Goal: Obtain resource: Download file/media

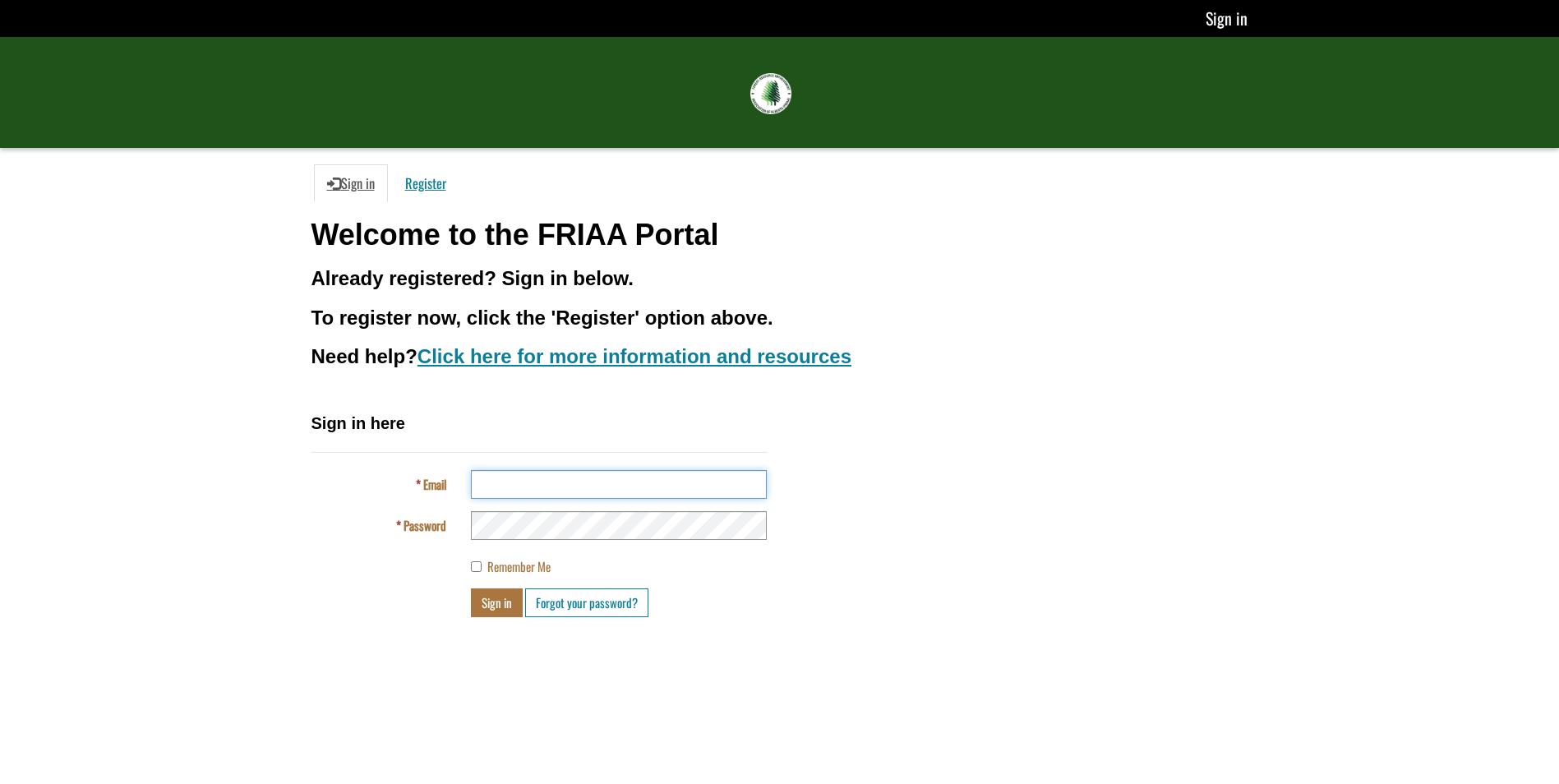
click at [542, 495] on input "Email" at bounding box center [618, 484] width 296 height 28
type input "**********"
click at [516, 612] on button "Sign in" at bounding box center [496, 602] width 52 height 28
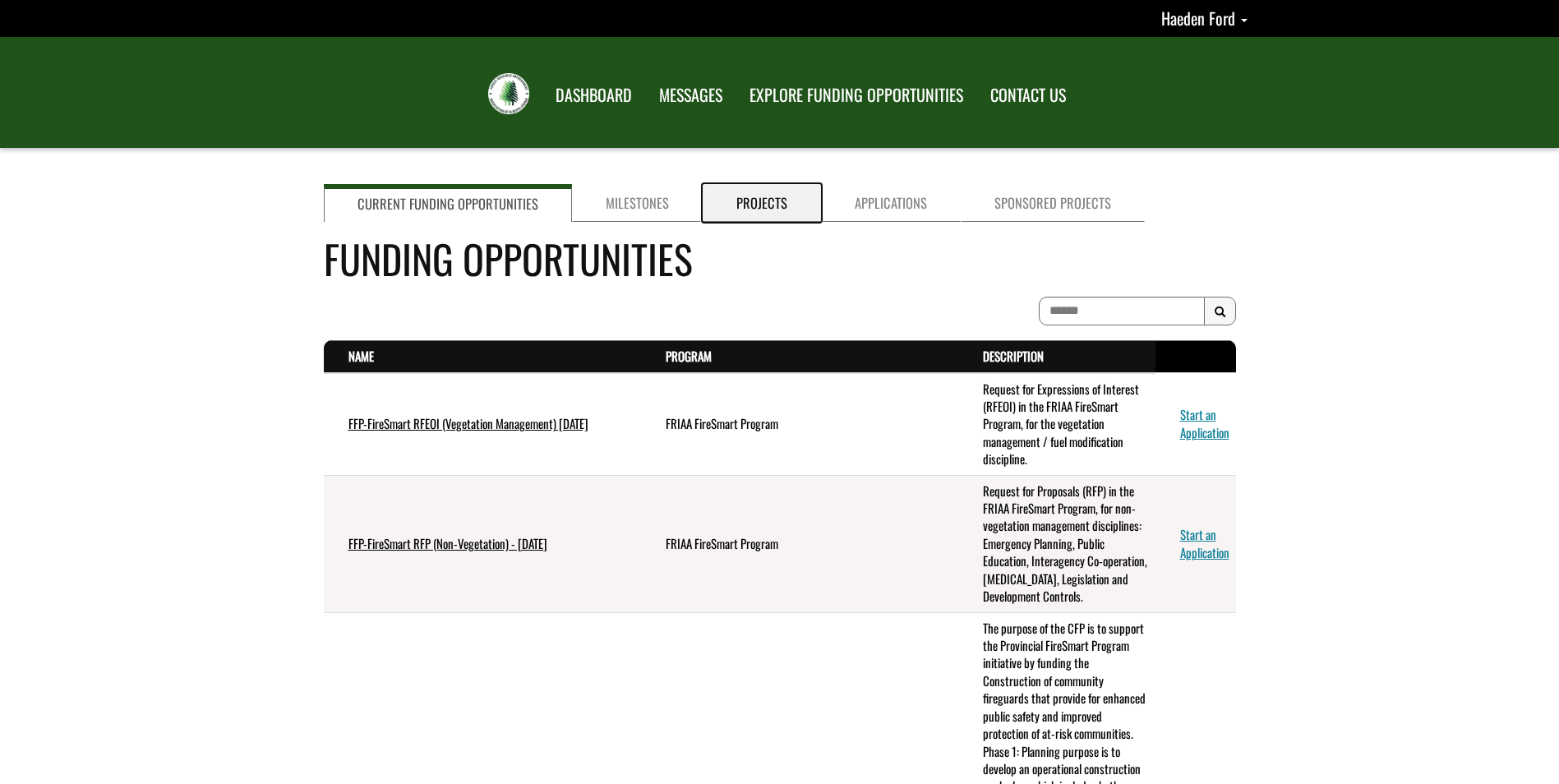
click at [785, 219] on link "Projects" at bounding box center [761, 202] width 118 height 38
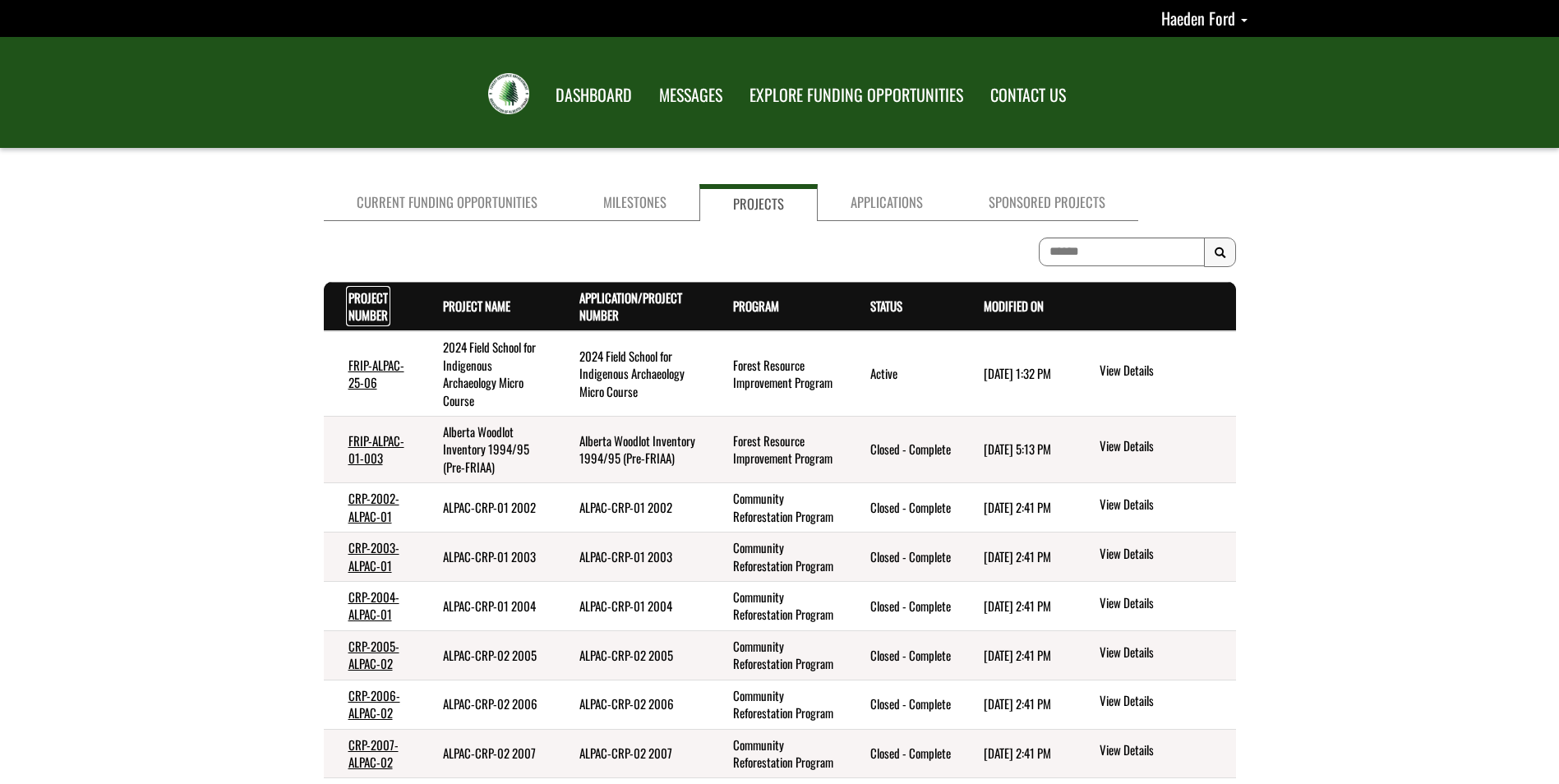
click at [370, 300] on link "Project Number . sort descending" at bounding box center [367, 306] width 39 height 36
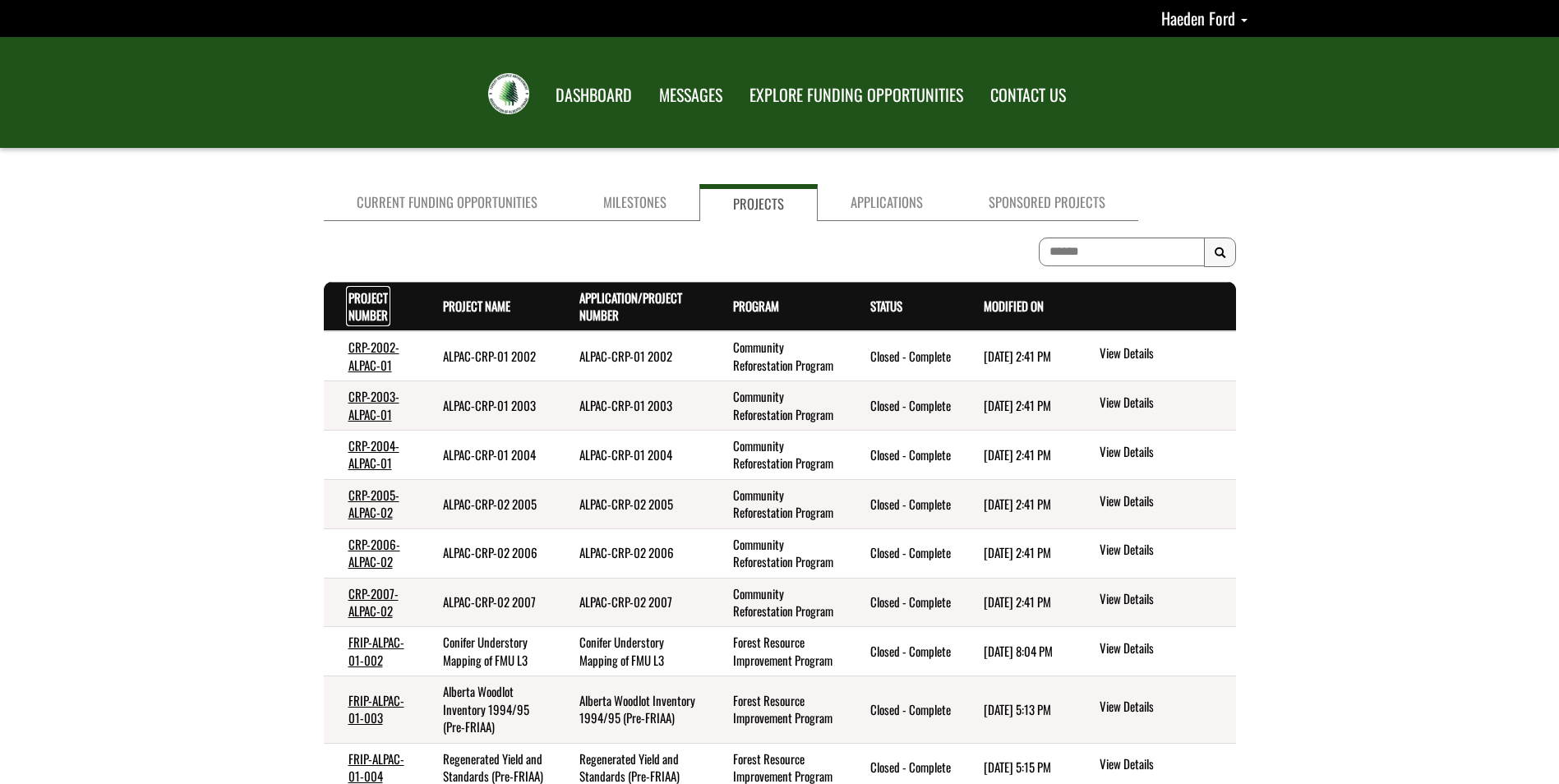
click at [370, 300] on link "Project Number . sort descending" at bounding box center [367, 306] width 39 height 36
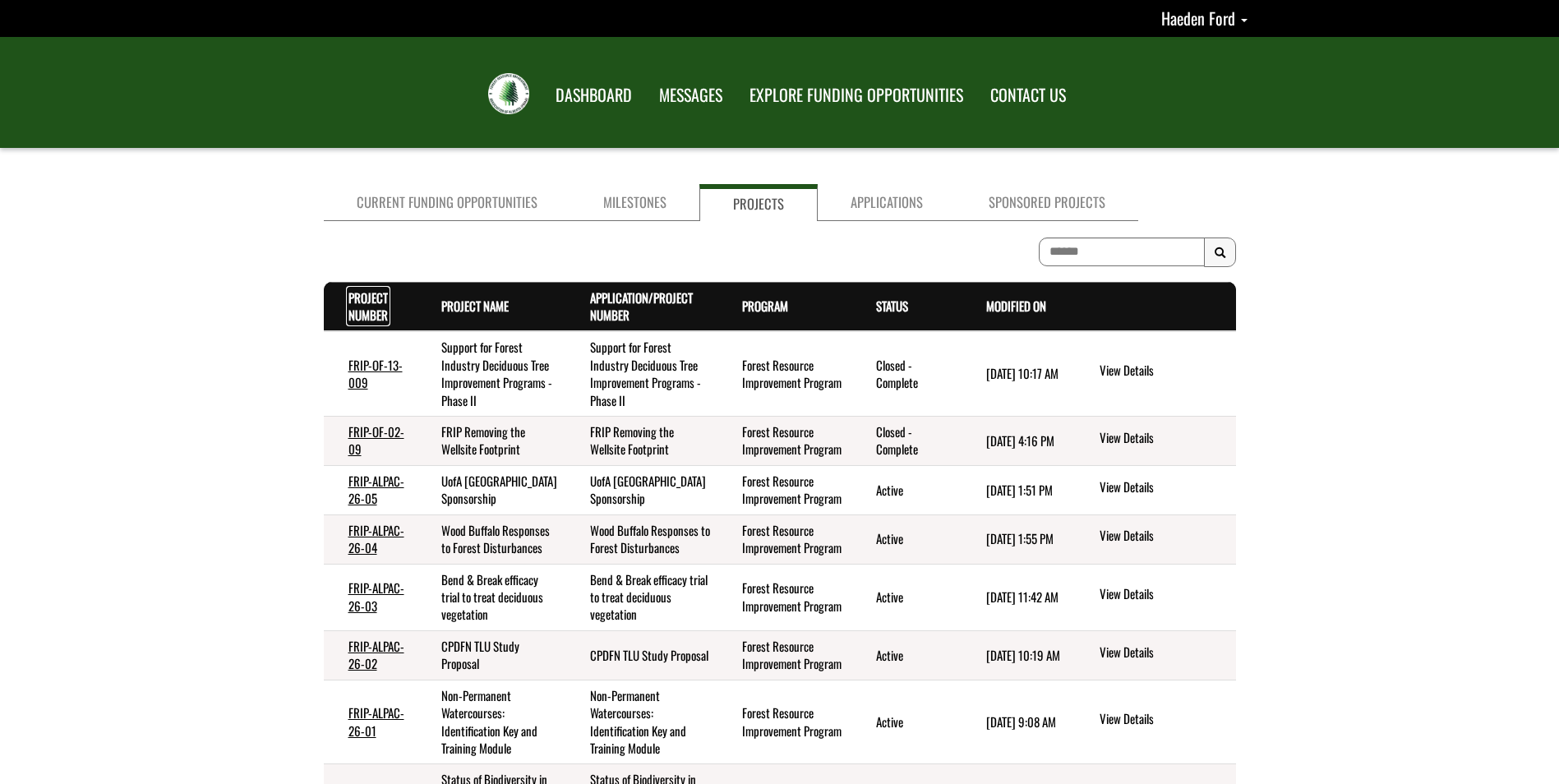
click at [370, 300] on link "Project Number . sort ascending" at bounding box center [367, 306] width 39 height 36
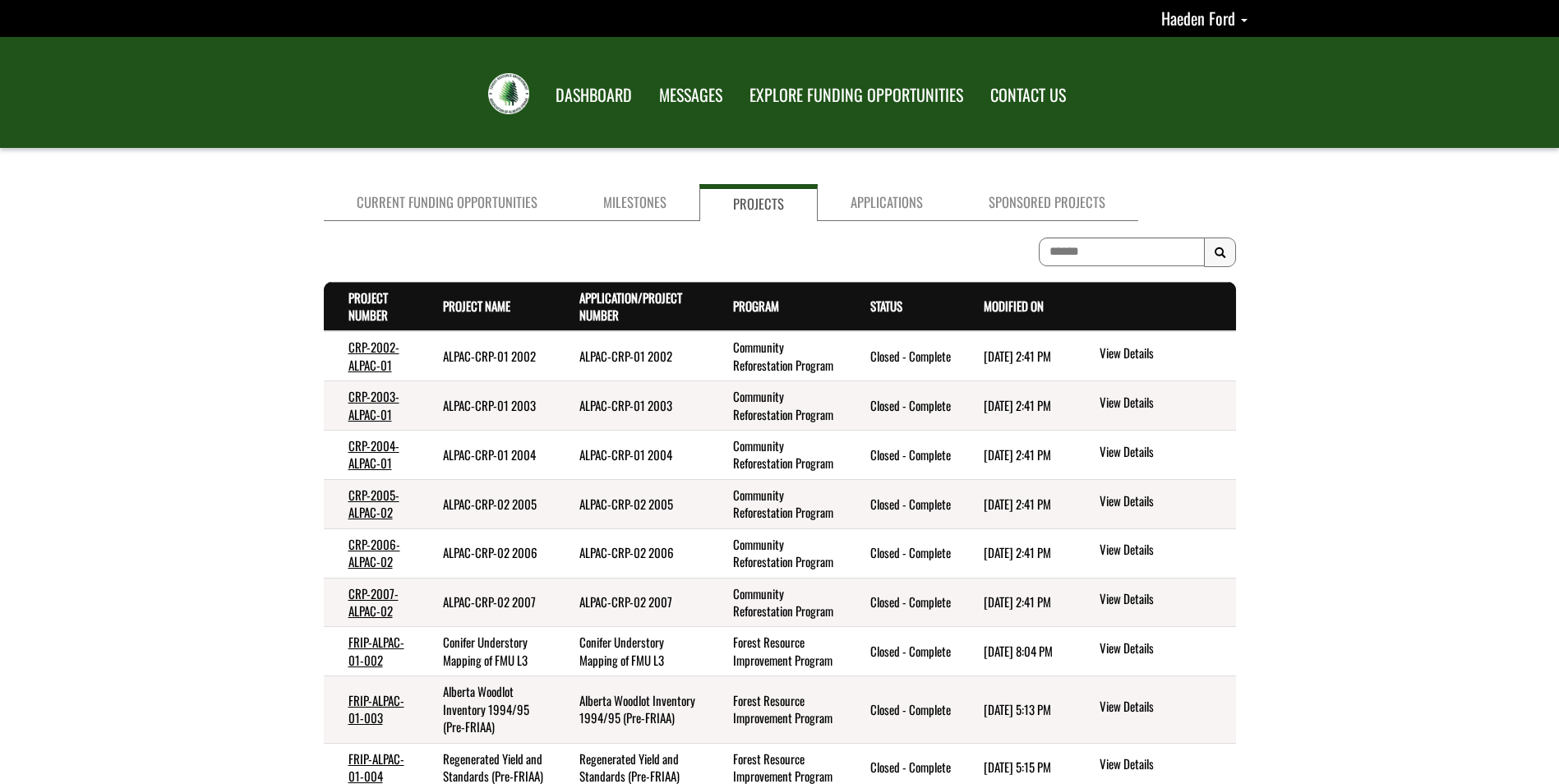
click at [595, 243] on div "Search Results" at bounding box center [780, 256] width 912 height 37
click at [656, 186] on link "Milestones" at bounding box center [634, 202] width 129 height 37
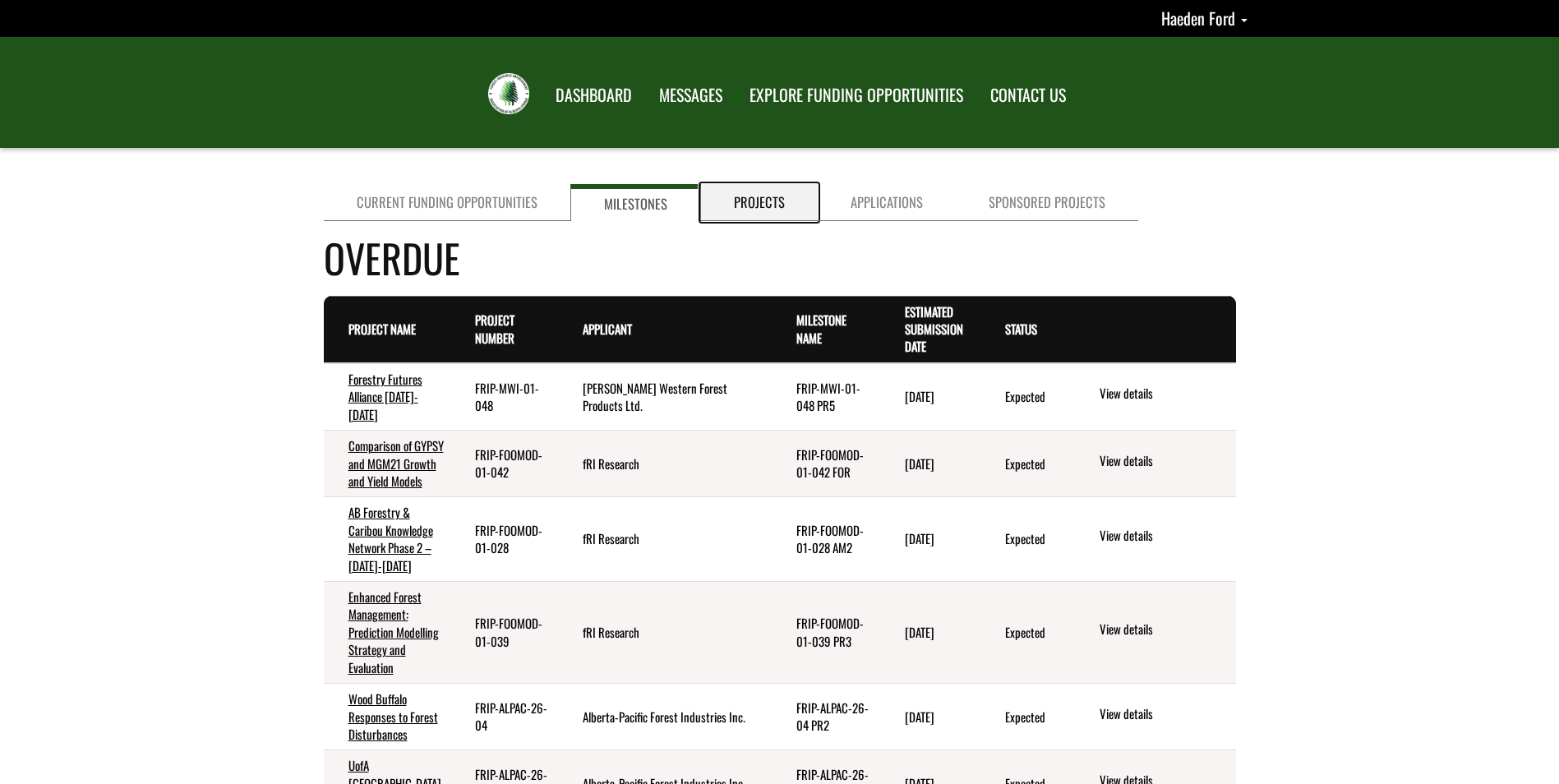
click at [738, 197] on link "Projects" at bounding box center [758, 202] width 116 height 37
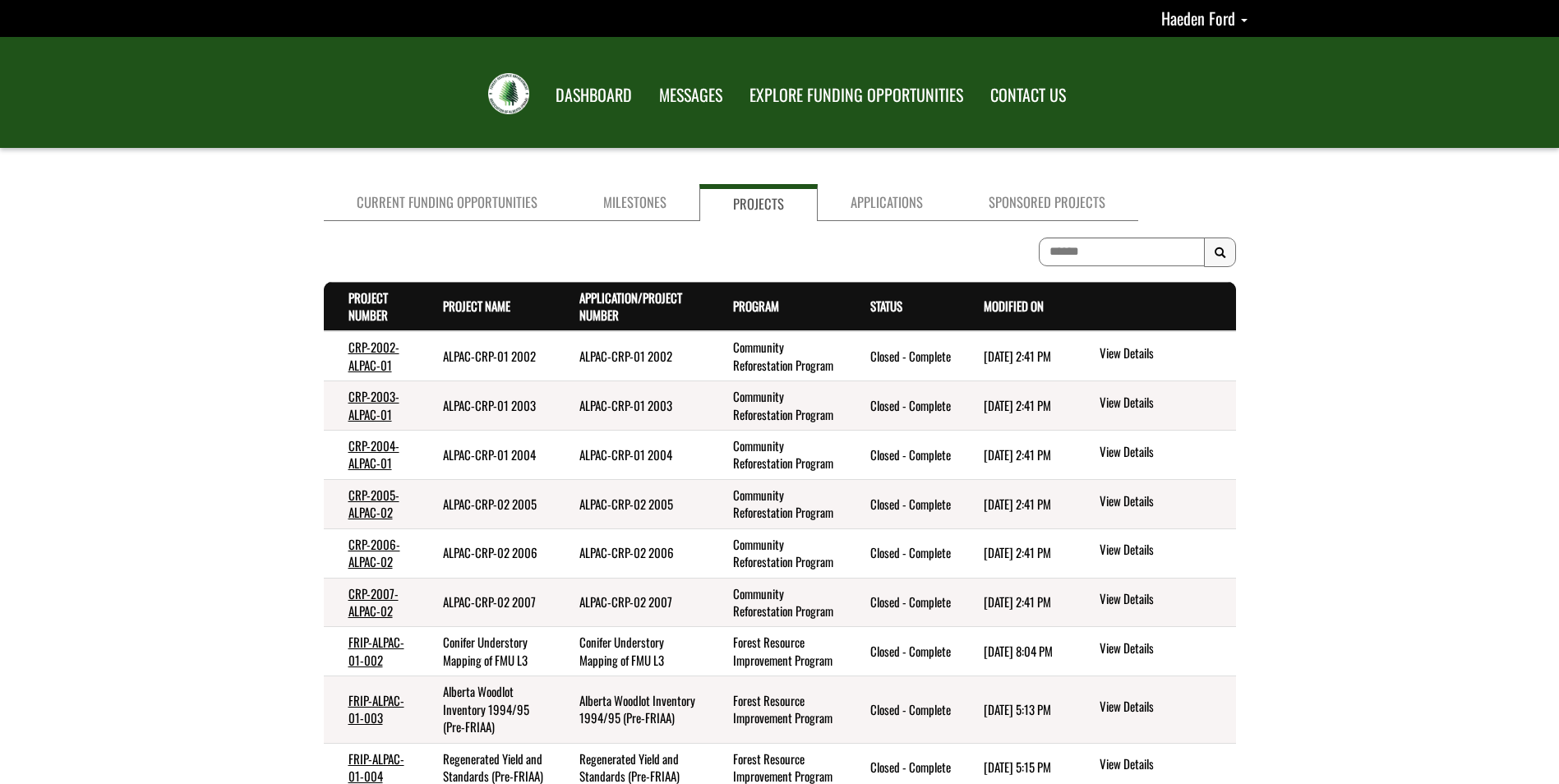
click at [820, 296] on th "Program . sort descending" at bounding box center [777, 307] width 137 height 49
click at [871, 295] on th "Status . sort descending" at bounding box center [902, 307] width 114 height 49
click at [888, 328] on th "Status . sort descending" at bounding box center [902, 307] width 114 height 49
click at [888, 313] on link "Status . sort descending" at bounding box center [886, 306] width 32 height 18
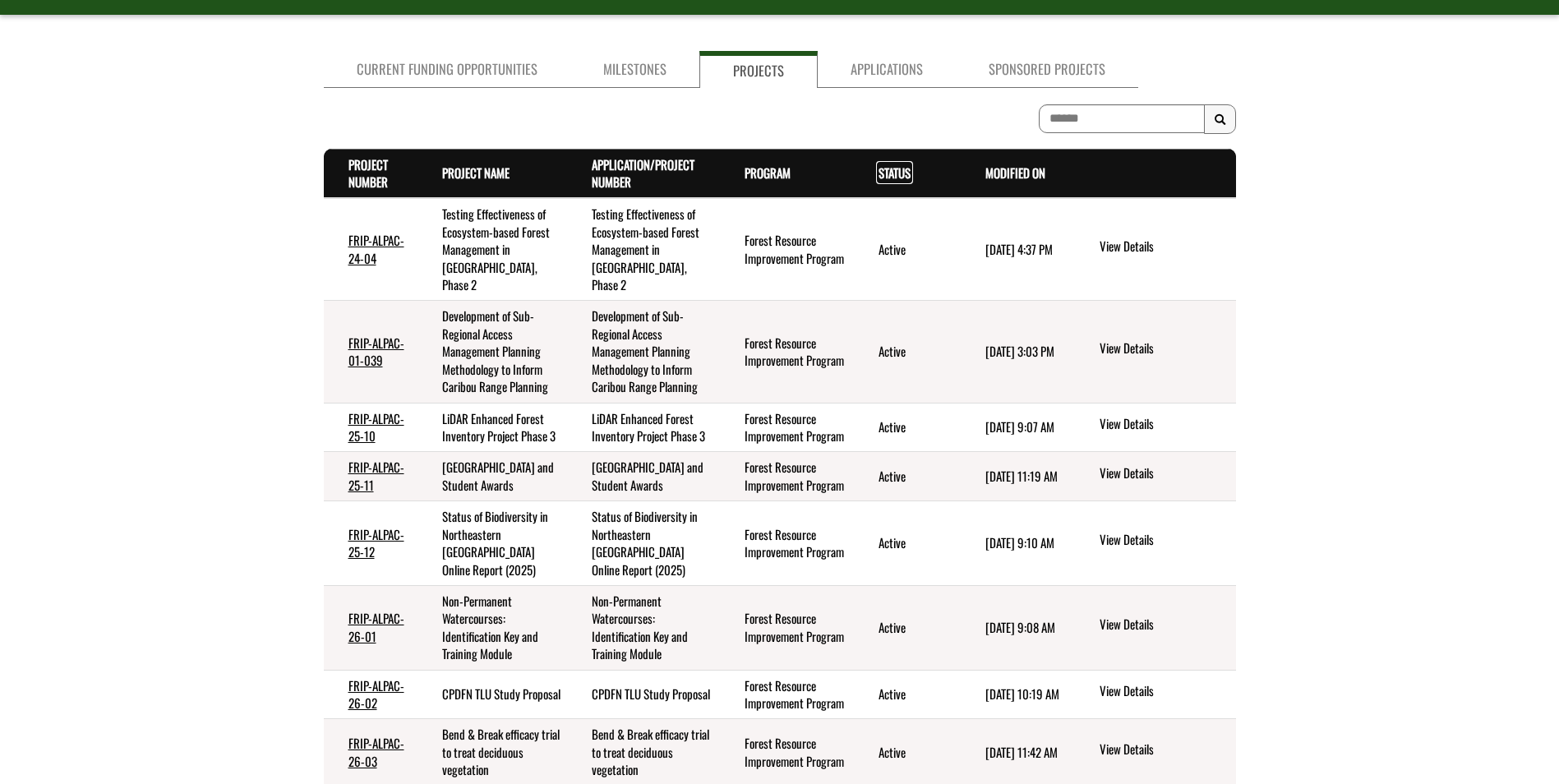
scroll to position [215, 0]
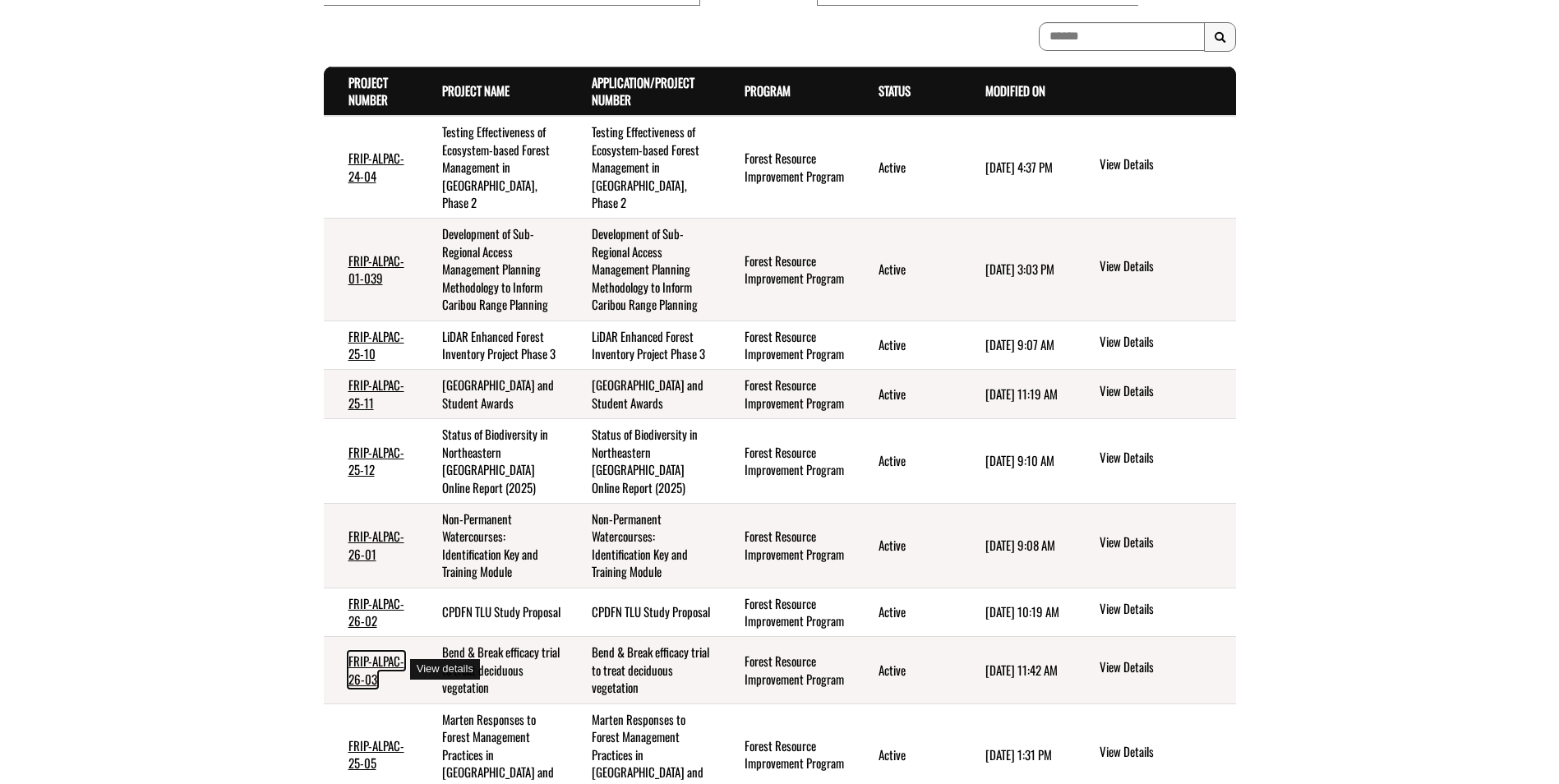
click at [366, 674] on link "FRIP-ALPAC-26-03" at bounding box center [376, 669] width 56 height 36
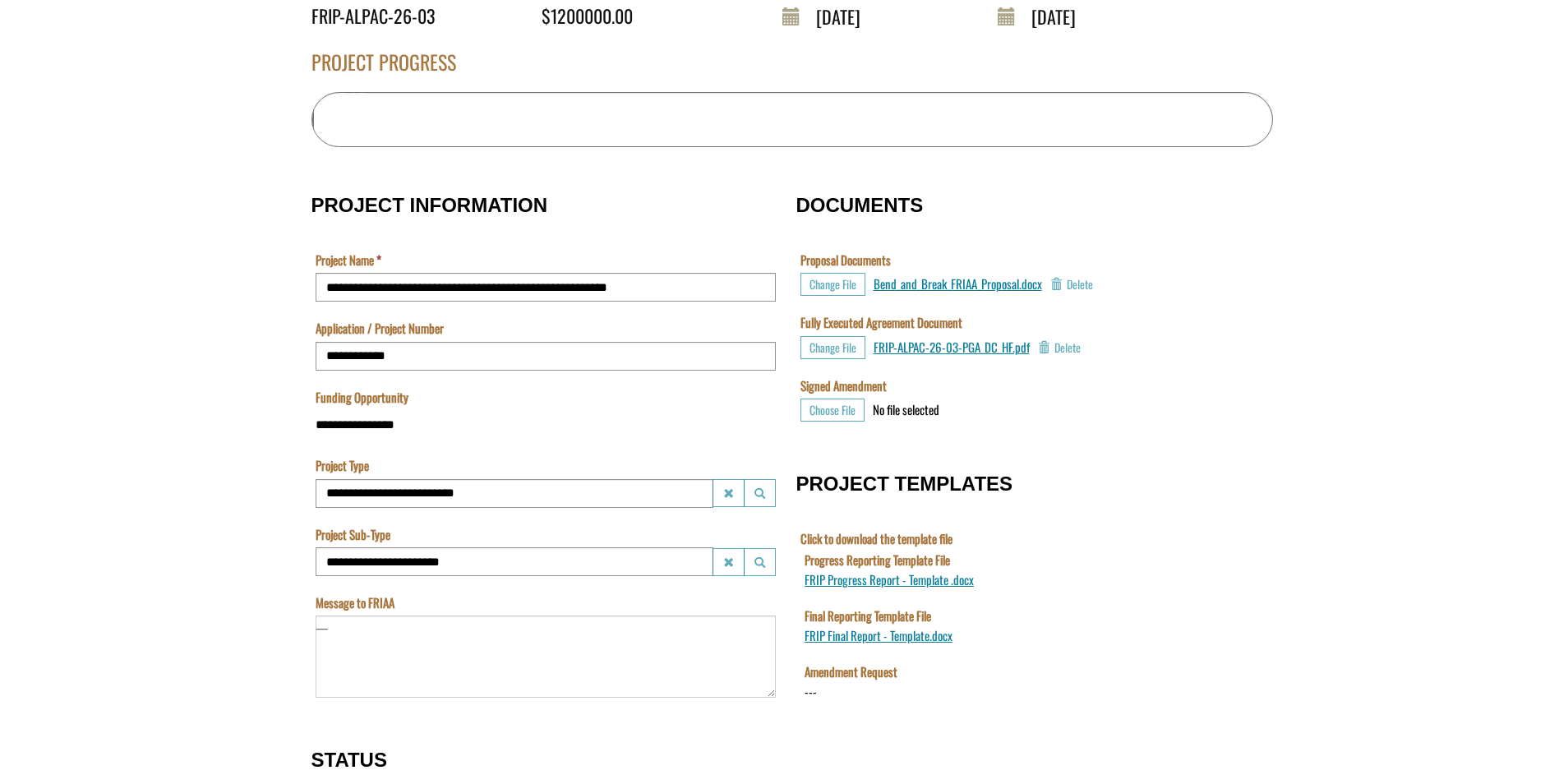
scroll to position [429, 0]
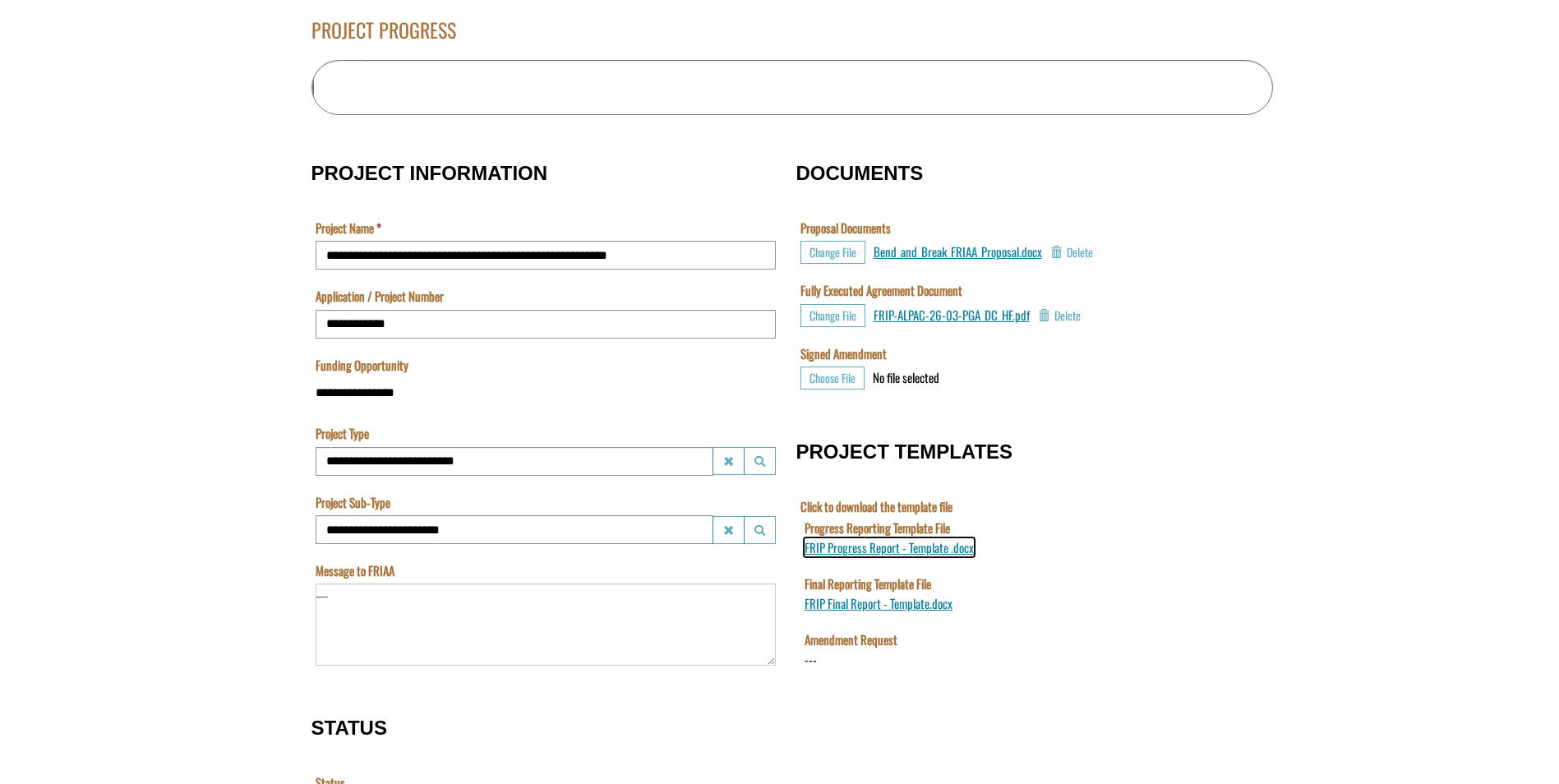
click at [939, 548] on span "FRIP Progress Report - Template .docx" at bounding box center [888, 548] width 169 height 18
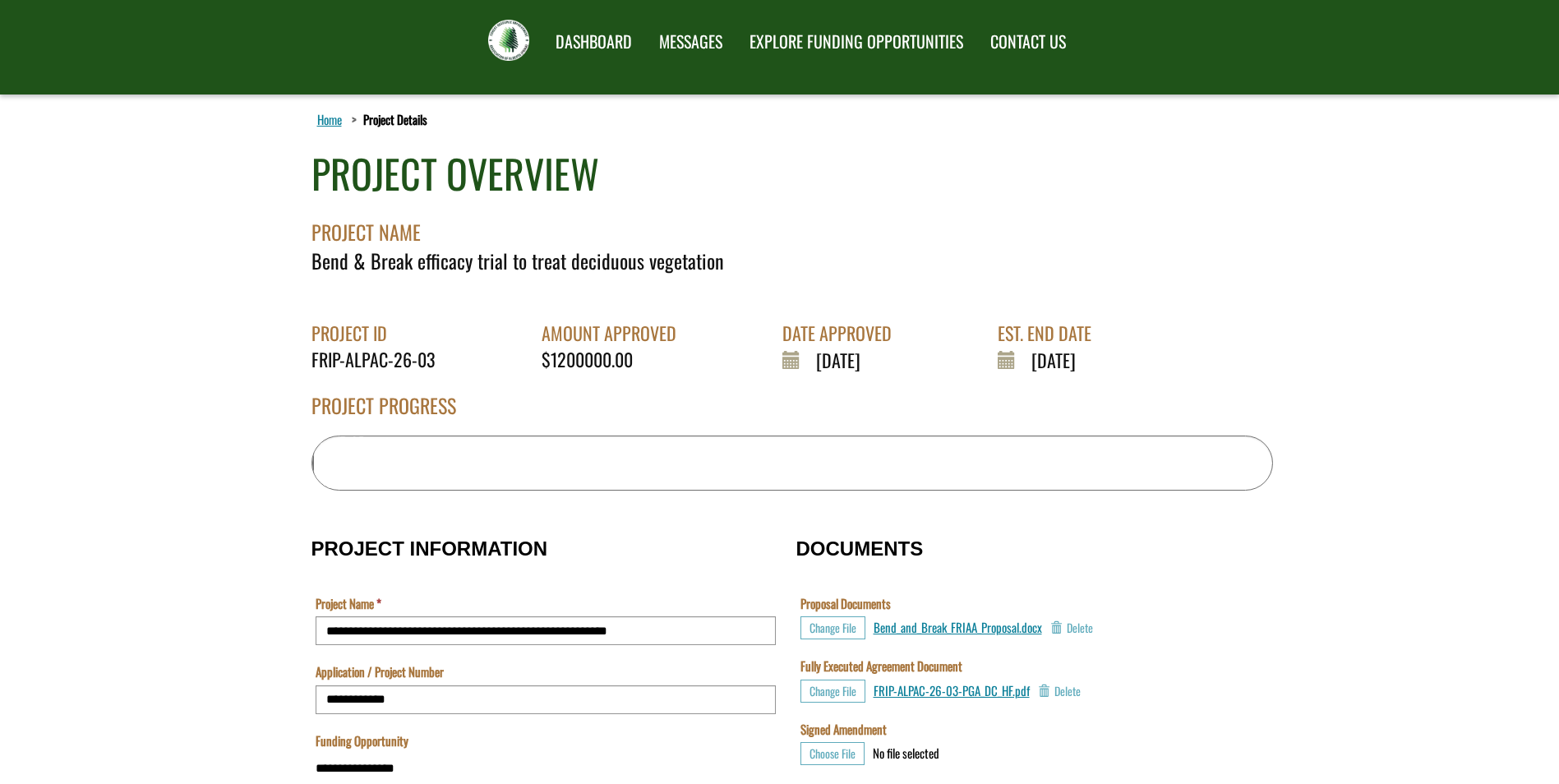
scroll to position [82, 0]
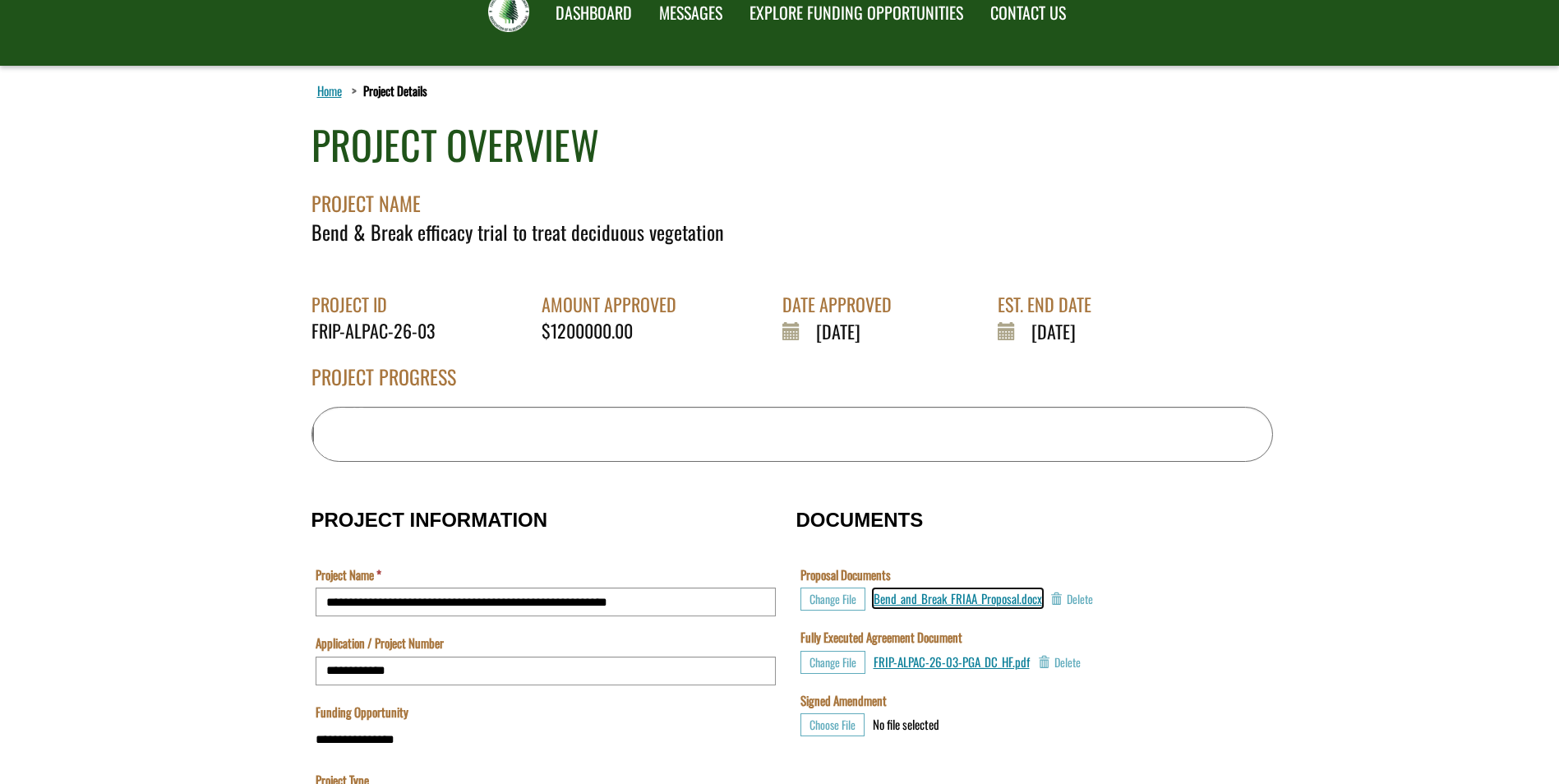
click at [954, 597] on span "Bend_and_Break_FRIAA_Proposal.docx" at bounding box center [957, 598] width 169 height 18
click at [967, 599] on span "Bend_and_Break_FRIAA_Proposal.docx" at bounding box center [957, 598] width 169 height 18
